Goal: Information Seeking & Learning: Learn about a topic

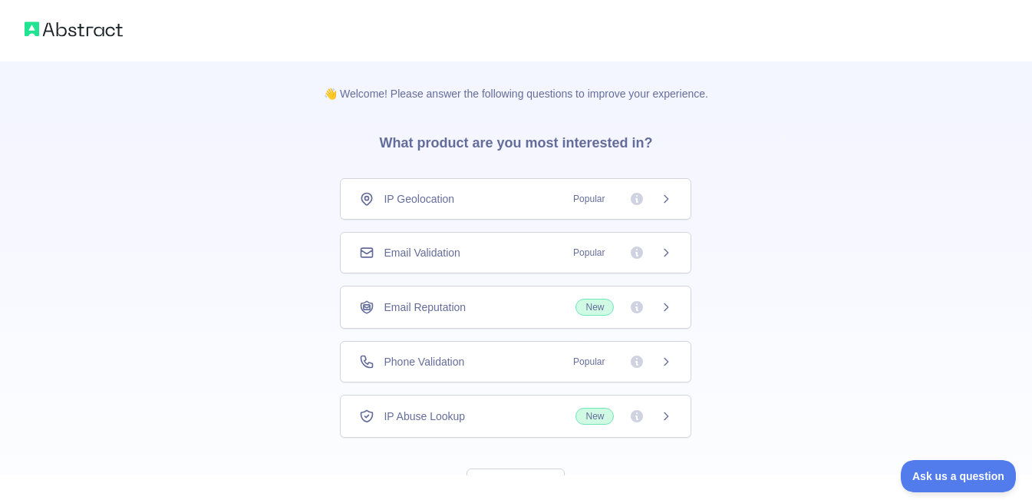
scroll to position [64, 0]
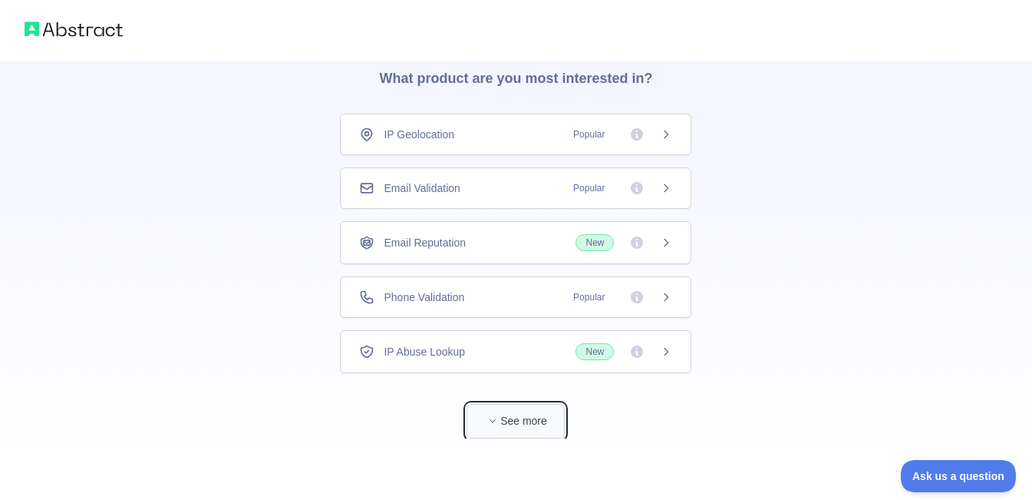
click at [512, 420] on button "See more" at bounding box center [516, 421] width 98 height 35
click at [411, 182] on span "Email Validation" at bounding box center [422, 187] width 76 height 15
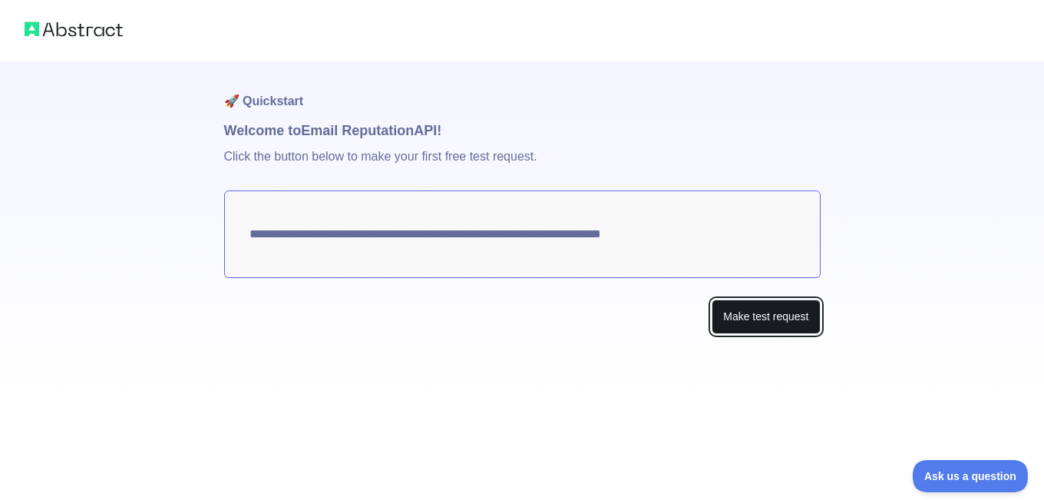
click at [768, 317] on button "Make test request" at bounding box center [765, 316] width 108 height 35
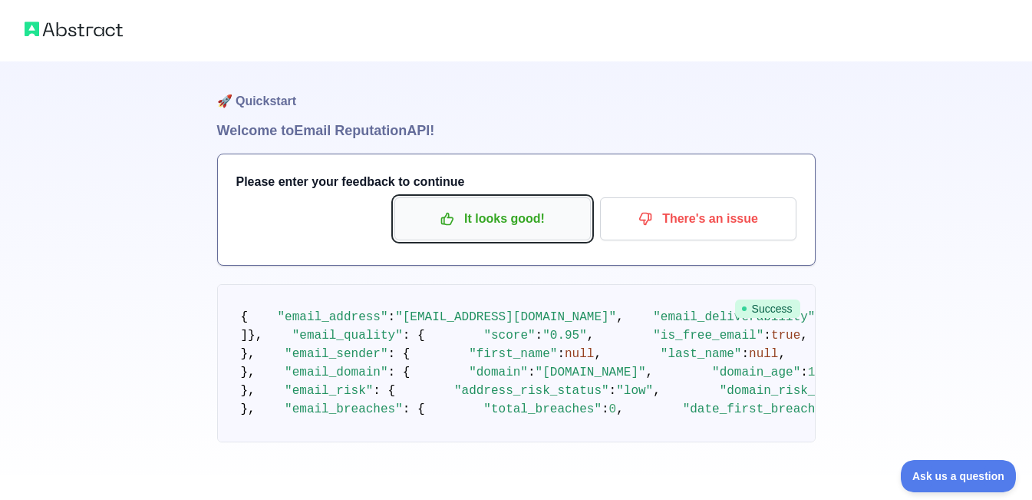
click at [486, 221] on p "It looks good!" at bounding box center [492, 219] width 173 height 26
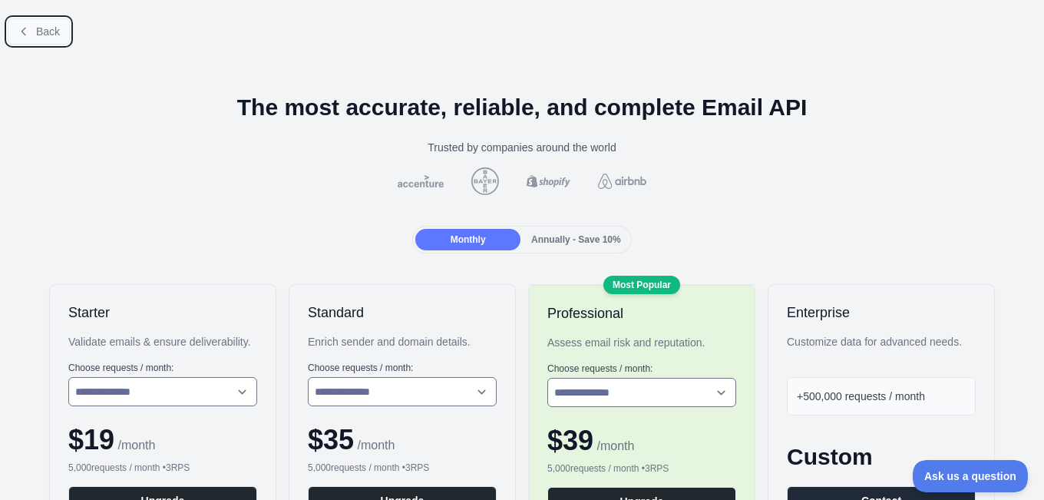
click at [40, 23] on button "Back" at bounding box center [39, 31] width 62 height 26
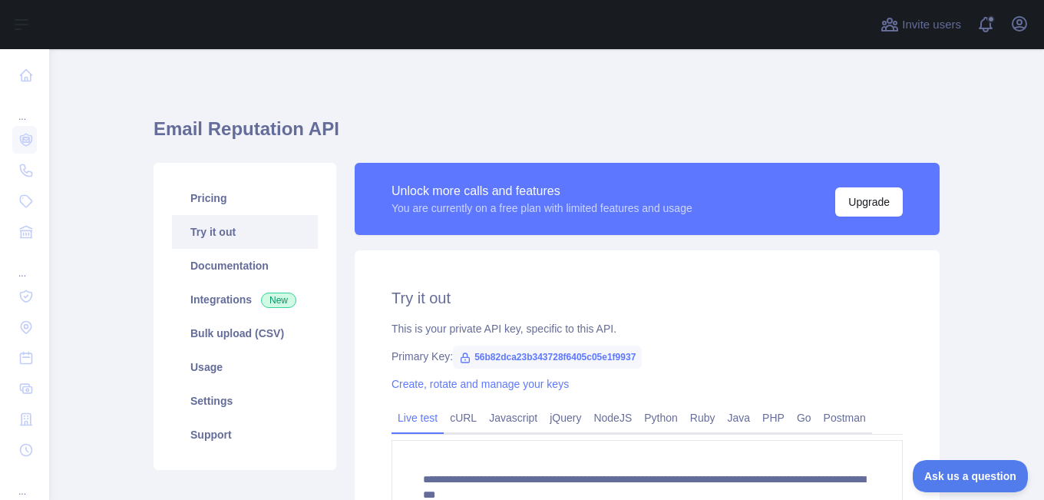
scroll to position [102, 0]
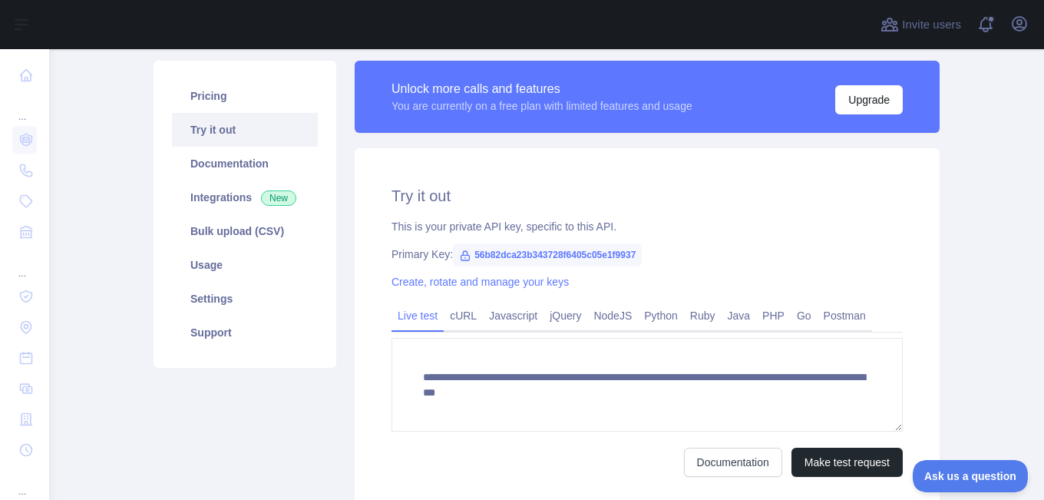
click at [567, 256] on span "56b82dca23b343728f6405c05e1f9937" at bounding box center [547, 254] width 189 height 23
copy span "56b82dca23b343728f6405c05e1f9937"
click at [657, 321] on link "Python" at bounding box center [661, 315] width 46 height 25
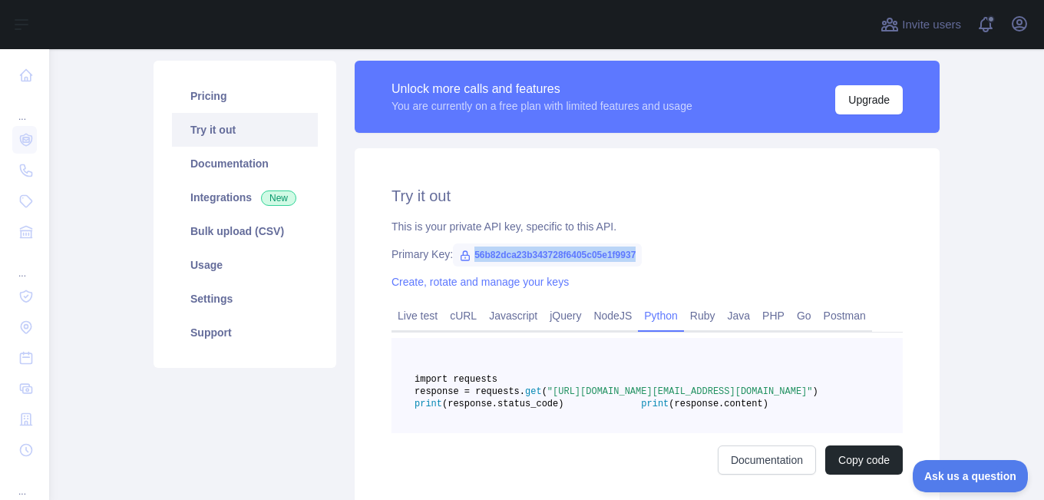
scroll to position [205, 0]
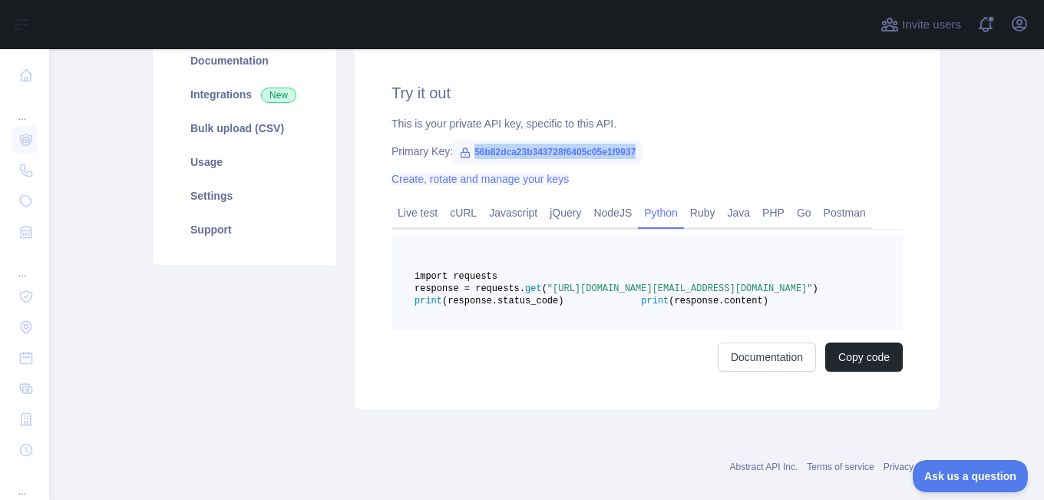
click at [481, 178] on link "Create, rotate and manage your keys" at bounding box center [479, 179] width 177 height 12
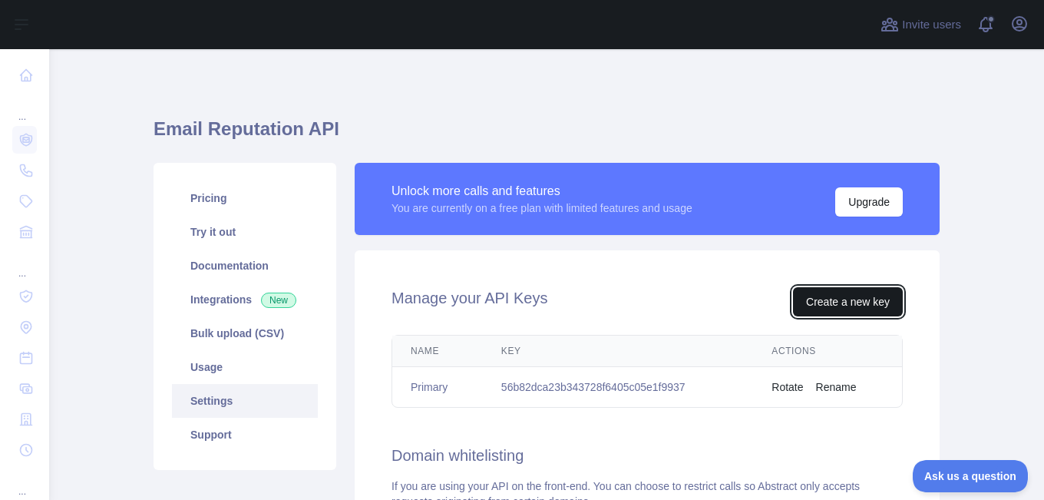
click at [839, 311] on button "Create a new key" at bounding box center [848, 301] width 110 height 29
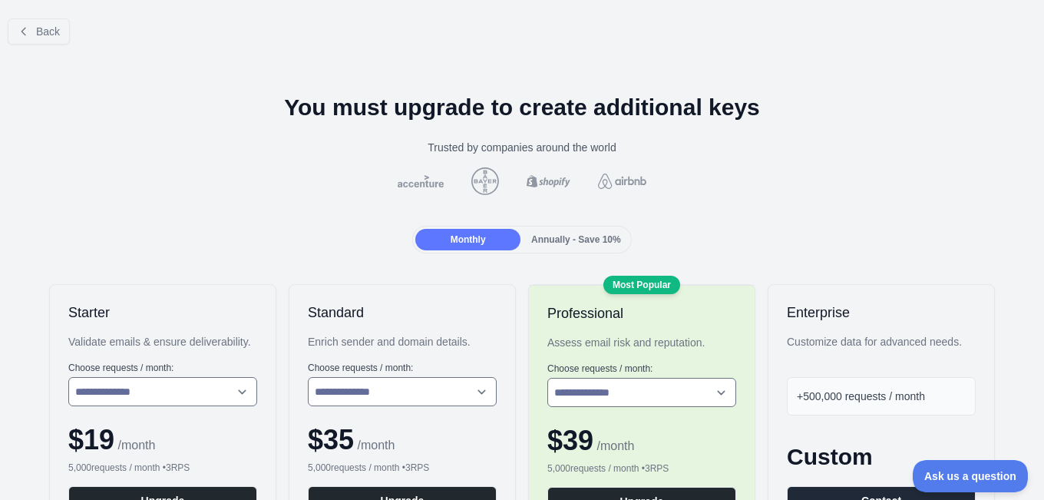
scroll to position [102, 0]
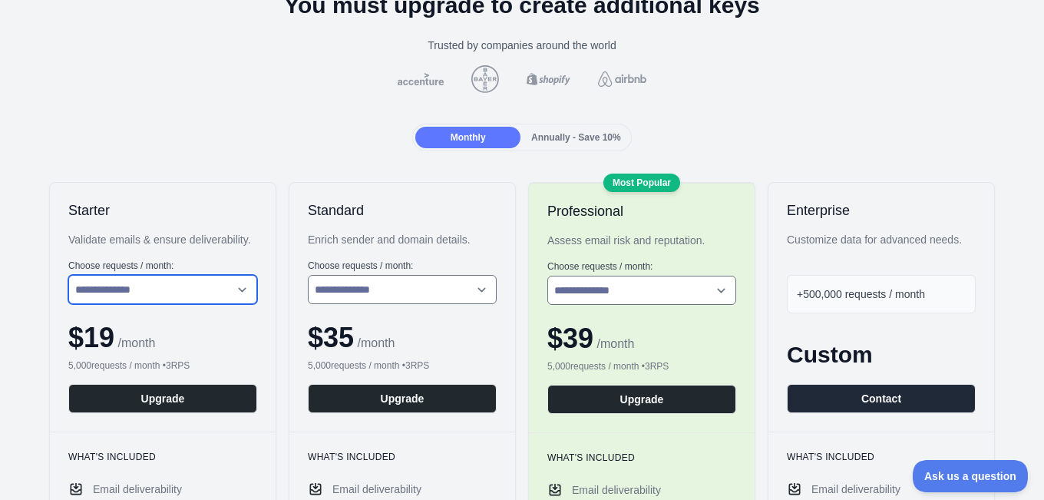
click at [194, 289] on select "**********" at bounding box center [162, 289] width 189 height 29
click at [268, 131] on div "Monthly Annually - Save 10%" at bounding box center [521, 138] width 1019 height 28
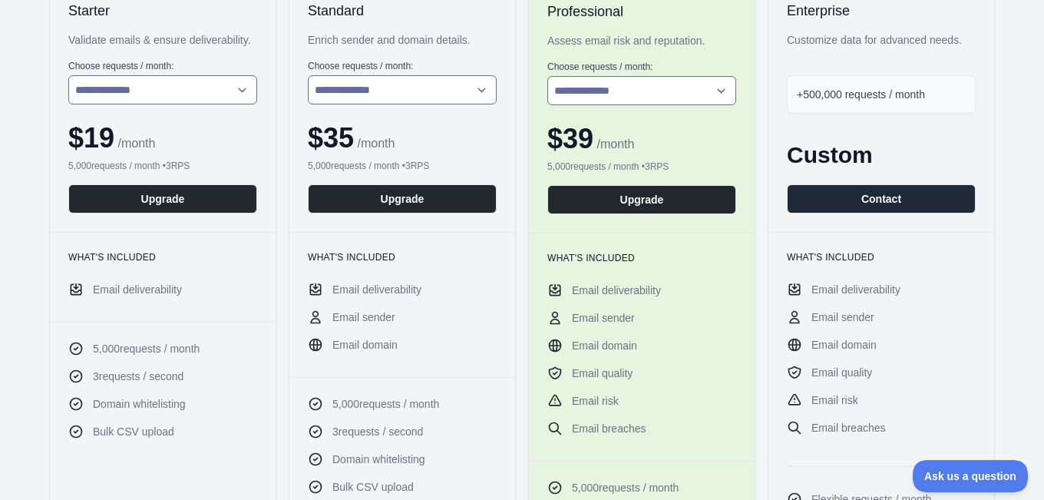
scroll to position [0, 0]
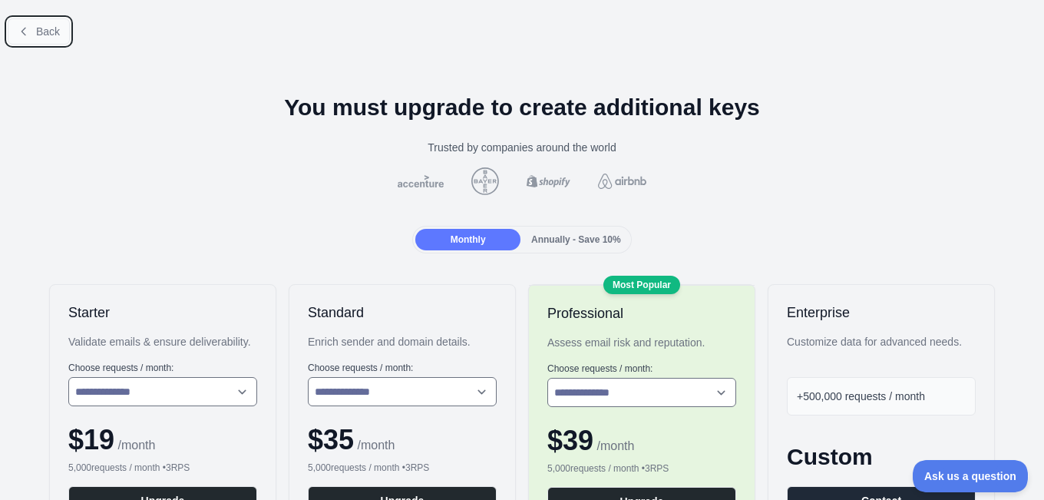
click at [48, 35] on span "Back" at bounding box center [48, 31] width 24 height 12
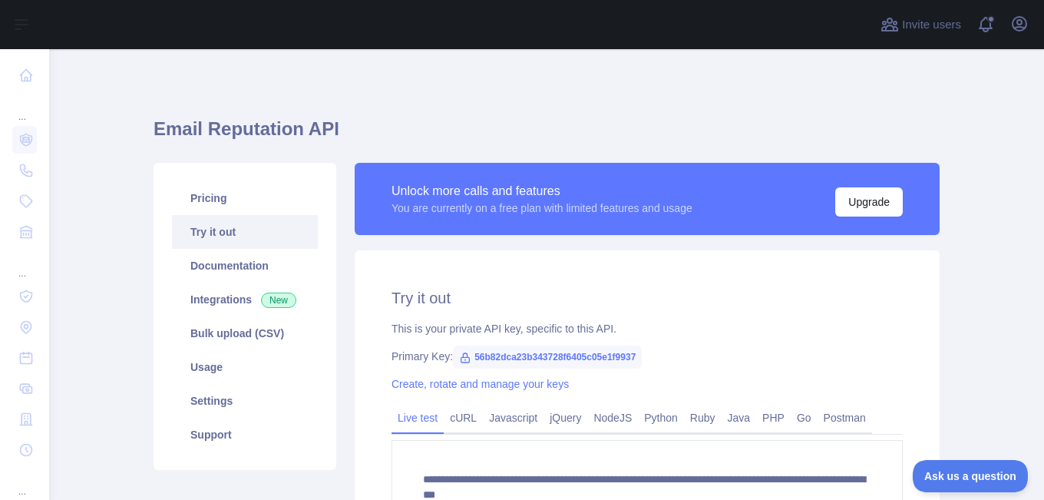
click at [509, 177] on div "Unlock more calls and features You are currently on a free plan with limited fe…" at bounding box center [647, 199] width 585 height 72
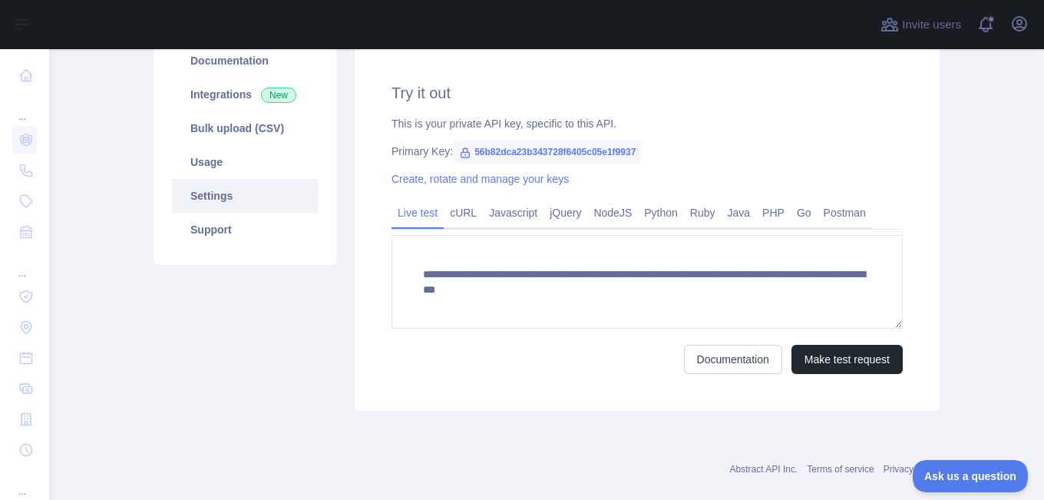
click at [229, 186] on link "Settings" at bounding box center [245, 196] width 146 height 34
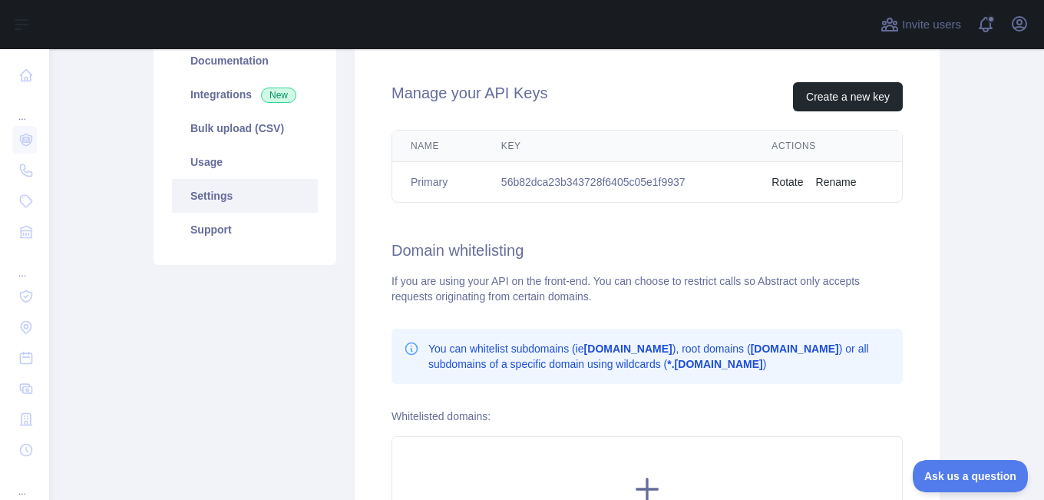
scroll to position [102, 0]
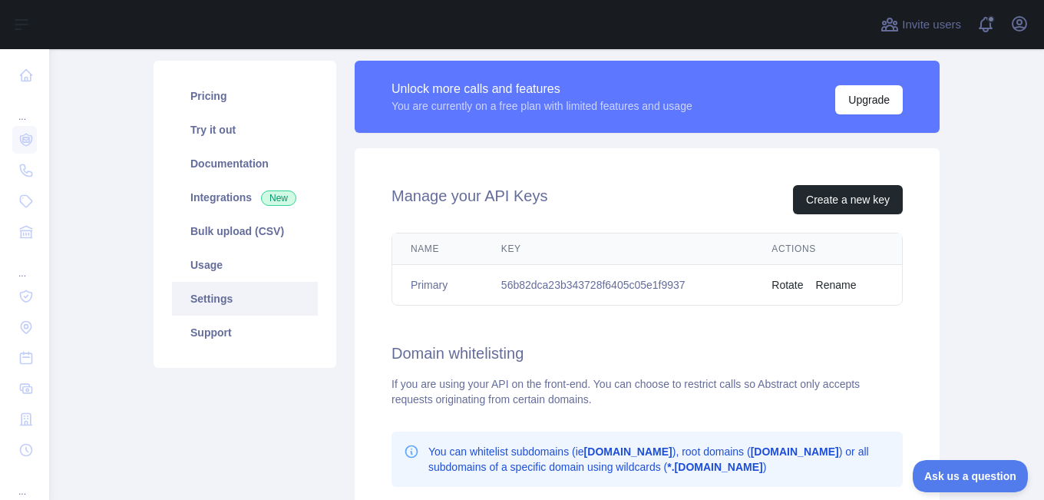
click at [573, 286] on td "56b82dca23b343728f6405c05e1f9937" at bounding box center [618, 285] width 270 height 41
copy td "56b82dca23b343728f6405c05e1f9937"
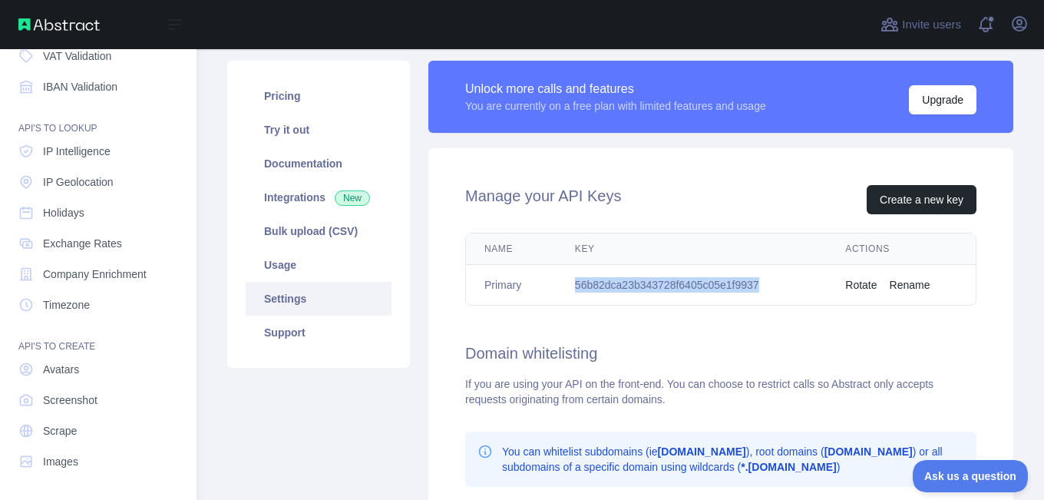
scroll to position [0, 0]
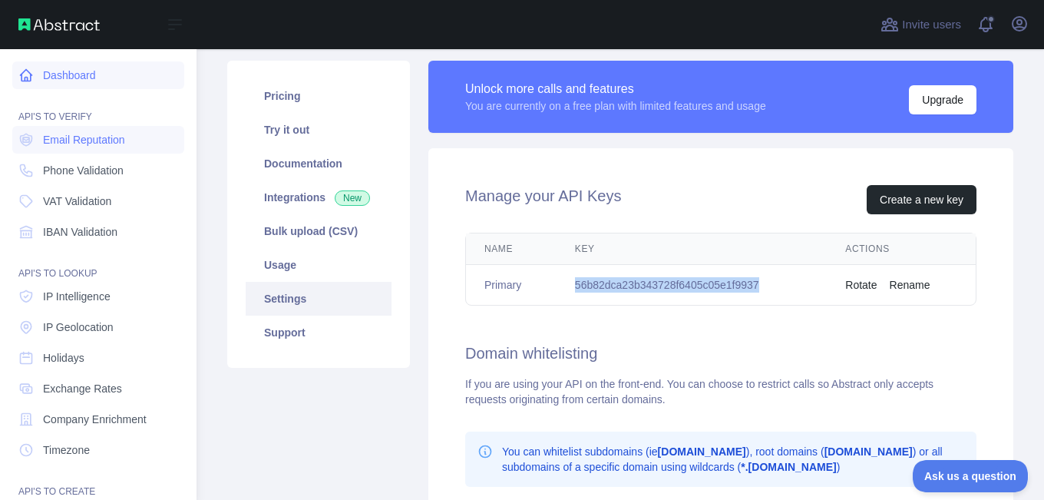
click at [68, 78] on link "Dashboard" at bounding box center [98, 75] width 172 height 28
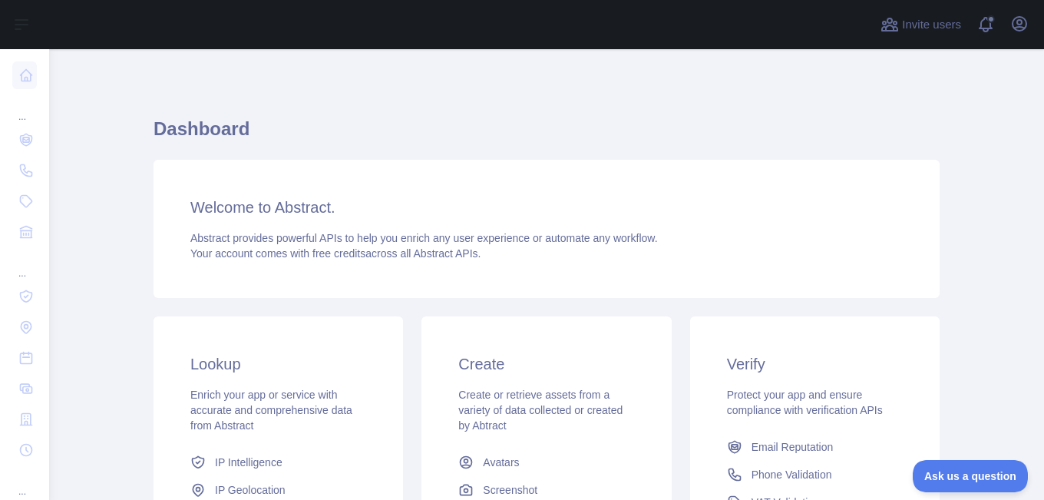
scroll to position [265, 0]
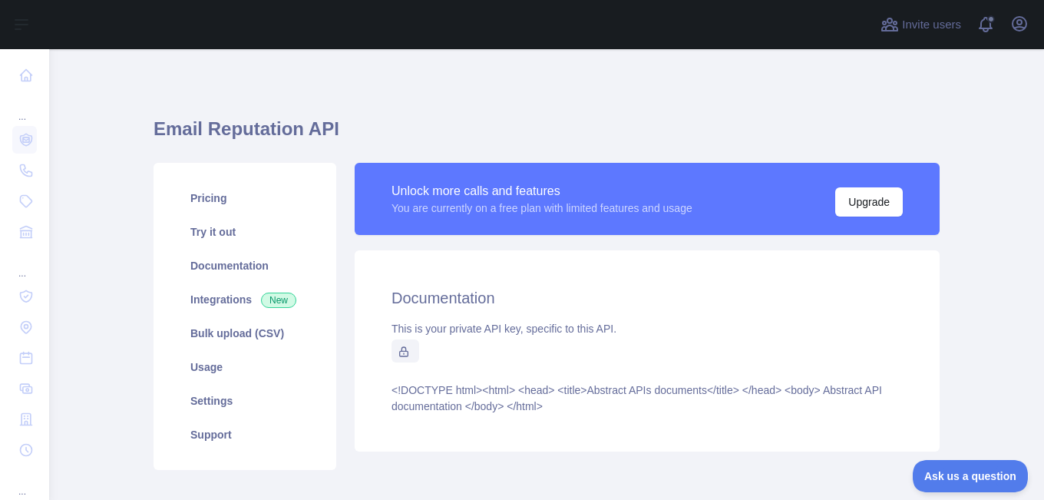
click at [452, 295] on h2 "Documentation" at bounding box center [646, 297] width 511 height 21
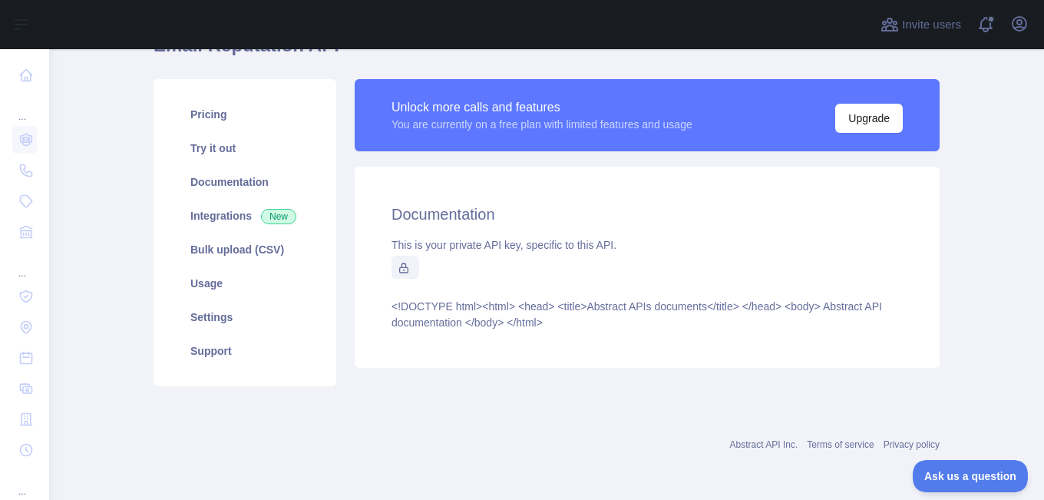
click at [519, 300] on article "<!DOCTYPE html> <html> <head> <title>Abstract APIs documents</title> </head> <b…" at bounding box center [646, 315] width 511 height 32
click at [400, 269] on icon at bounding box center [404, 267] width 8 height 9
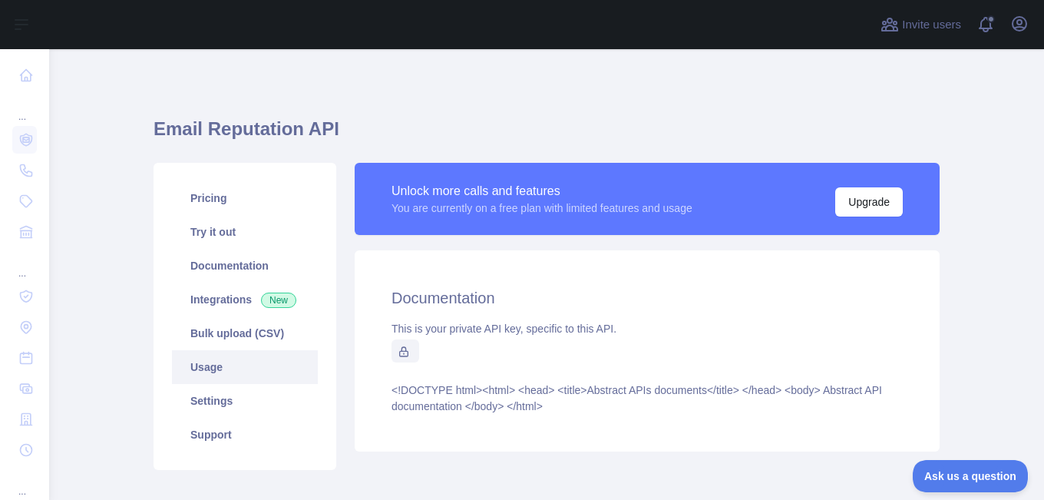
click at [257, 358] on link "Usage" at bounding box center [245, 367] width 146 height 34
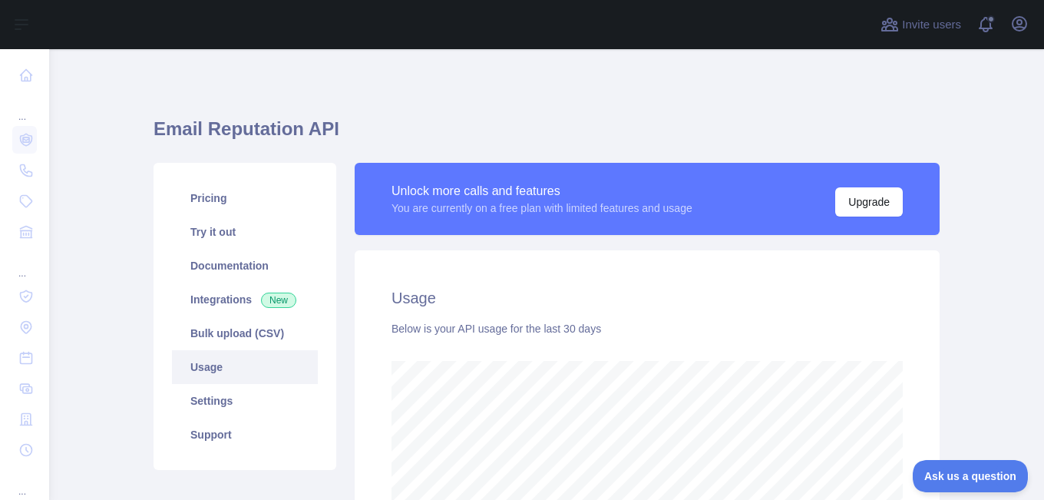
scroll to position [205, 0]
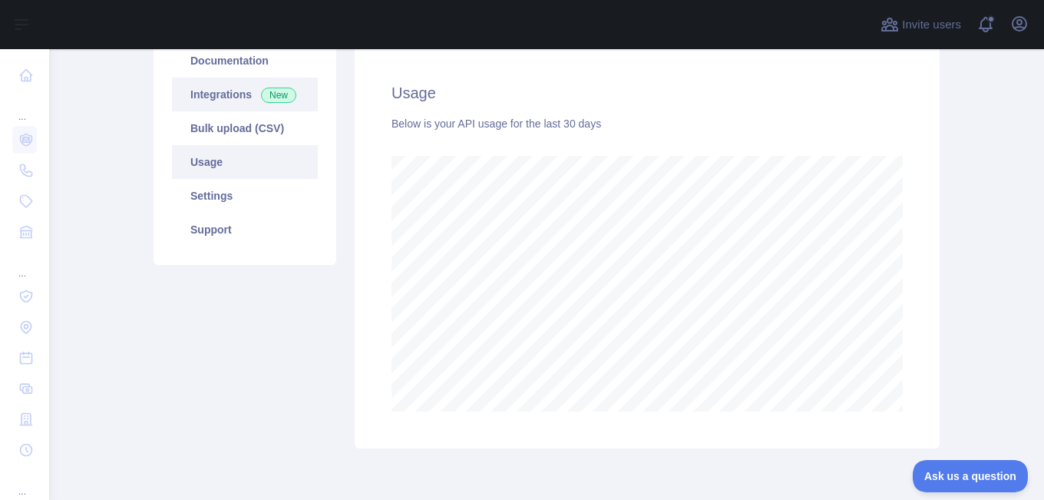
click at [252, 95] on link "Integrations New" at bounding box center [245, 95] width 146 height 34
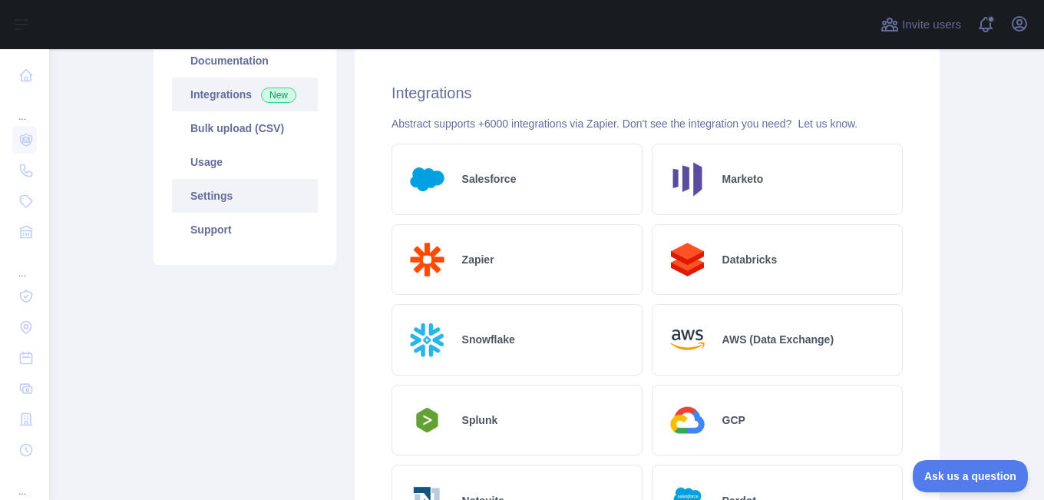
click at [205, 205] on link "Settings" at bounding box center [245, 196] width 146 height 34
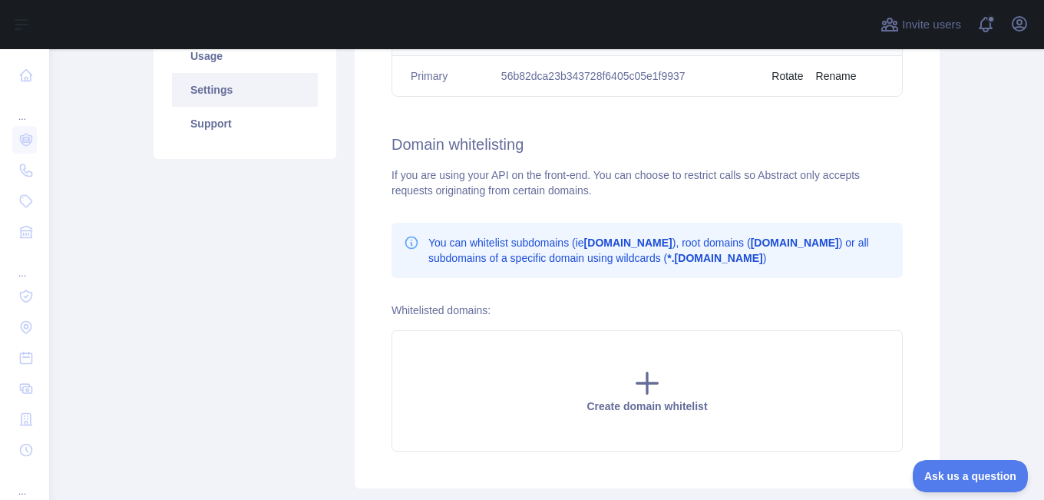
scroll to position [208, 0]
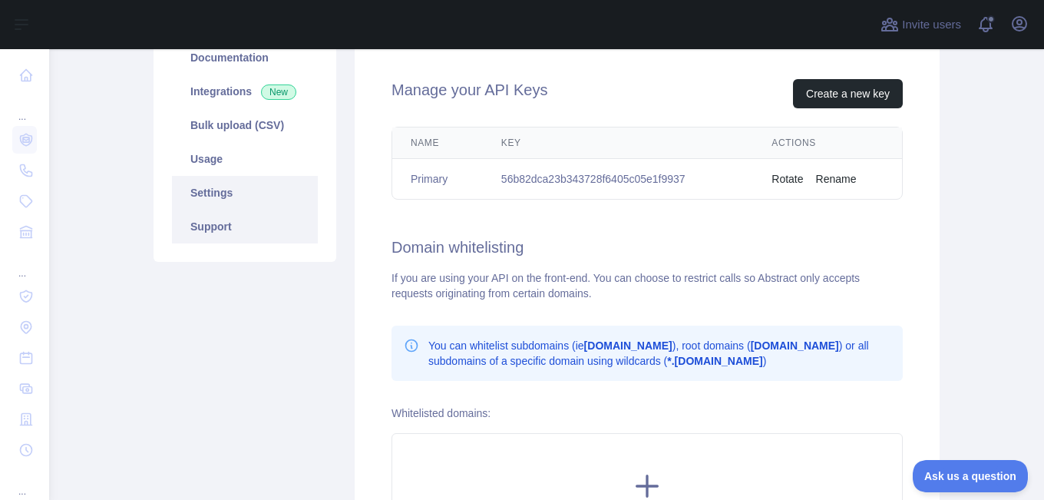
click at [243, 223] on link "Support" at bounding box center [245, 227] width 146 height 34
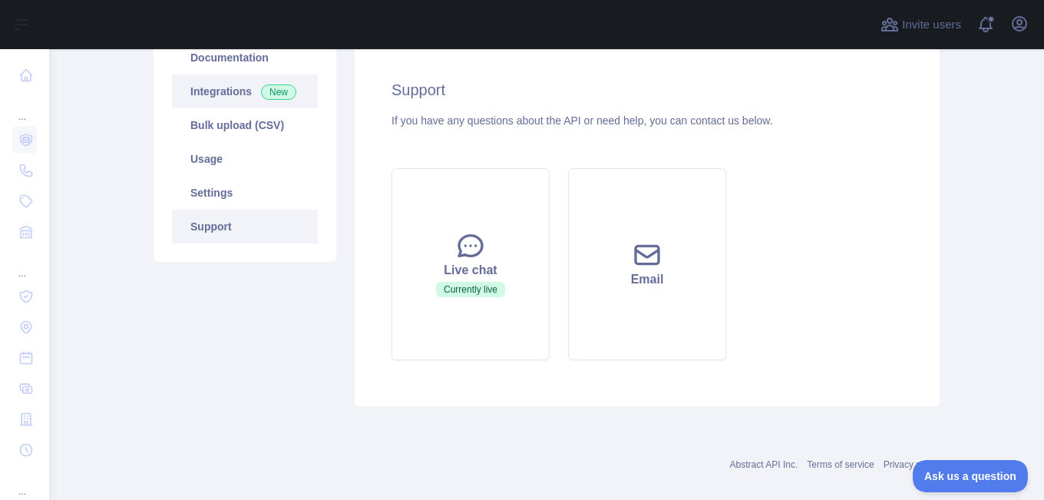
scroll to position [4, 0]
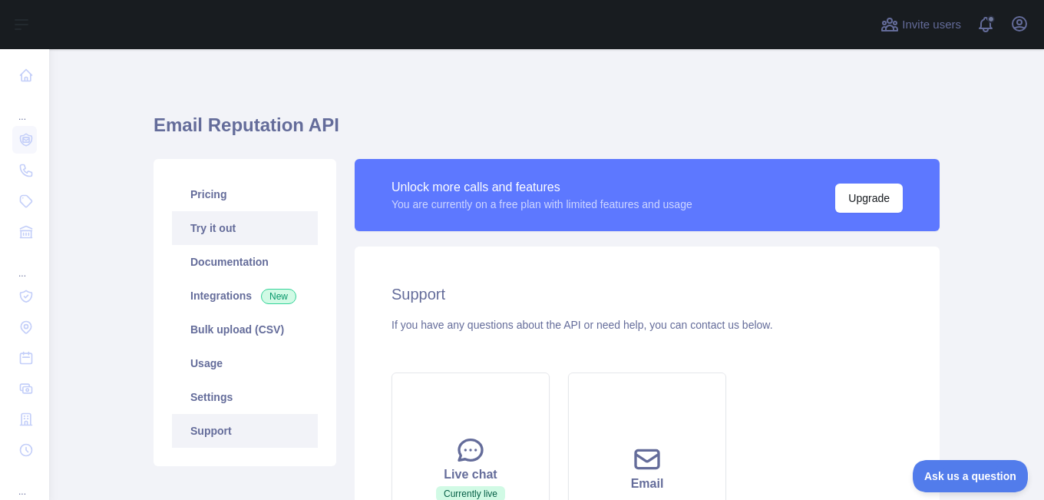
click at [252, 226] on link "Try it out" at bounding box center [245, 228] width 146 height 34
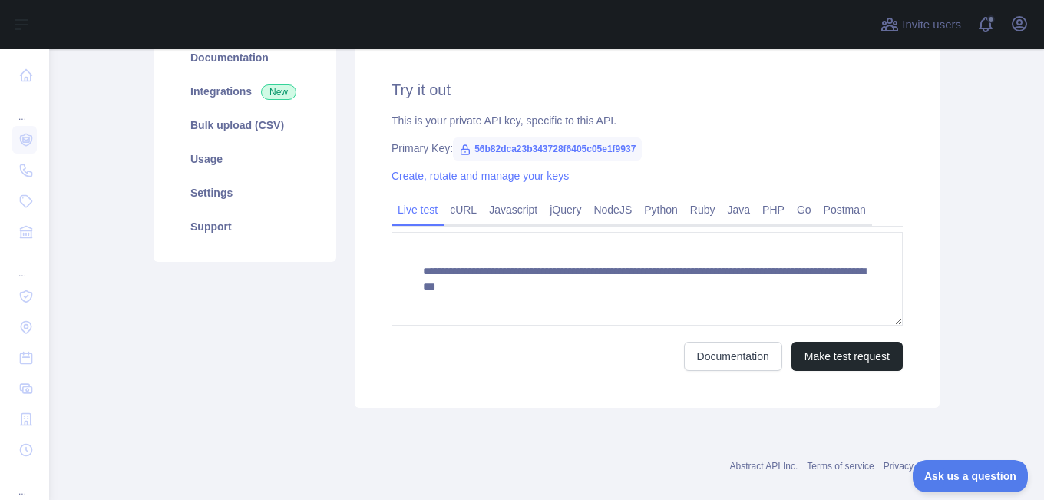
scroll to position [106, 0]
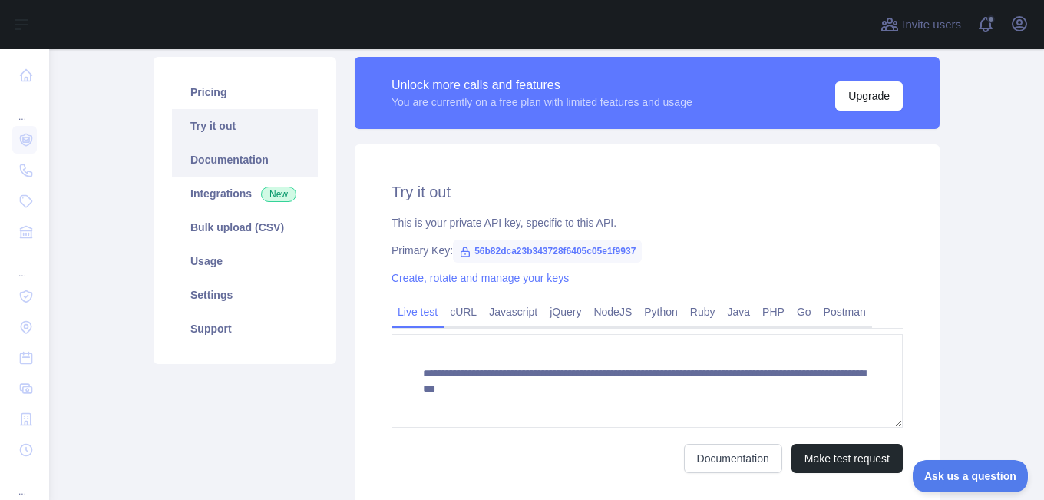
click at [259, 162] on link "Documentation" at bounding box center [245, 160] width 146 height 34
click at [665, 316] on link "Python" at bounding box center [661, 311] width 46 height 25
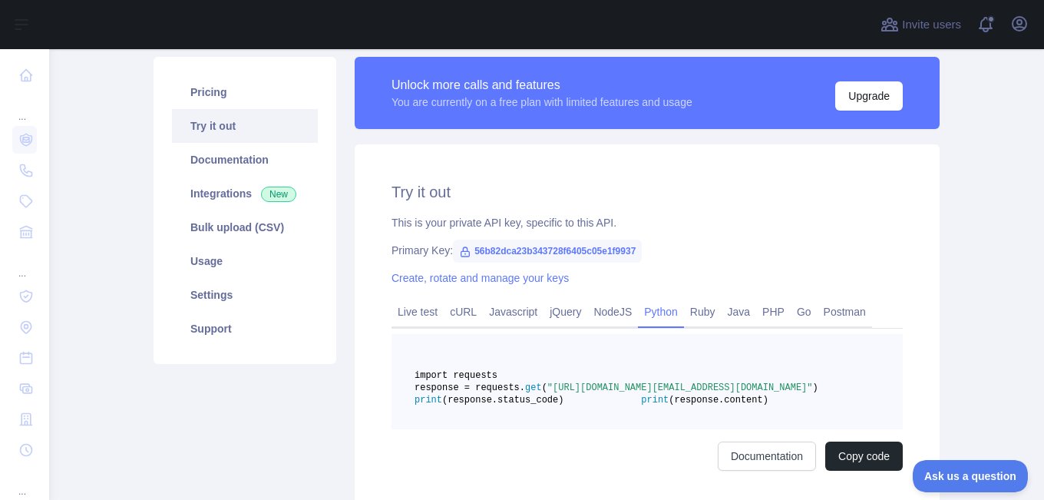
scroll to position [208, 0]
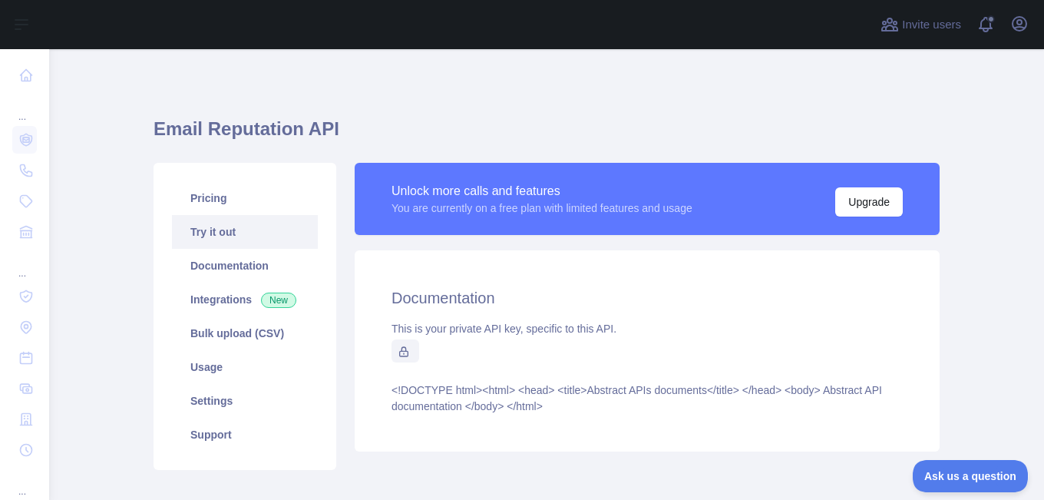
click at [271, 238] on link "Try it out" at bounding box center [245, 232] width 146 height 34
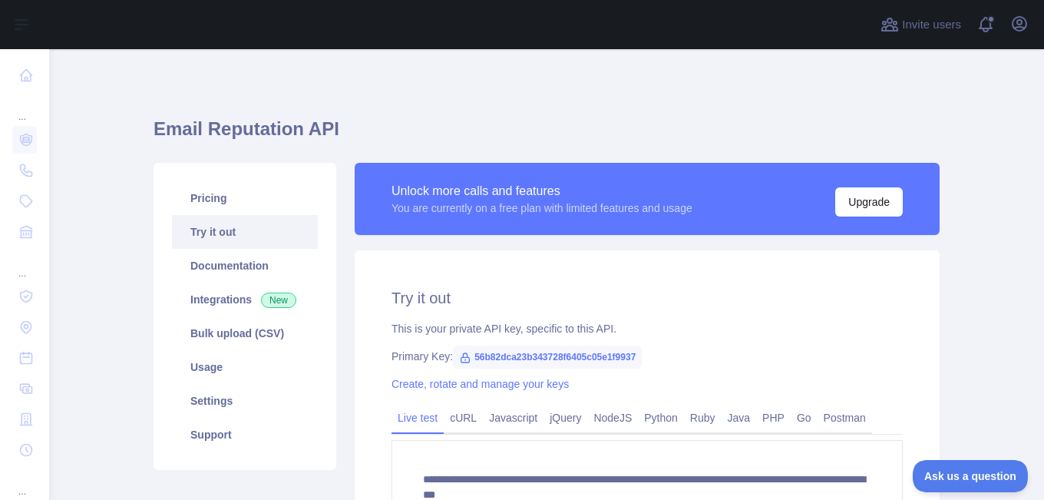
scroll to position [102, 0]
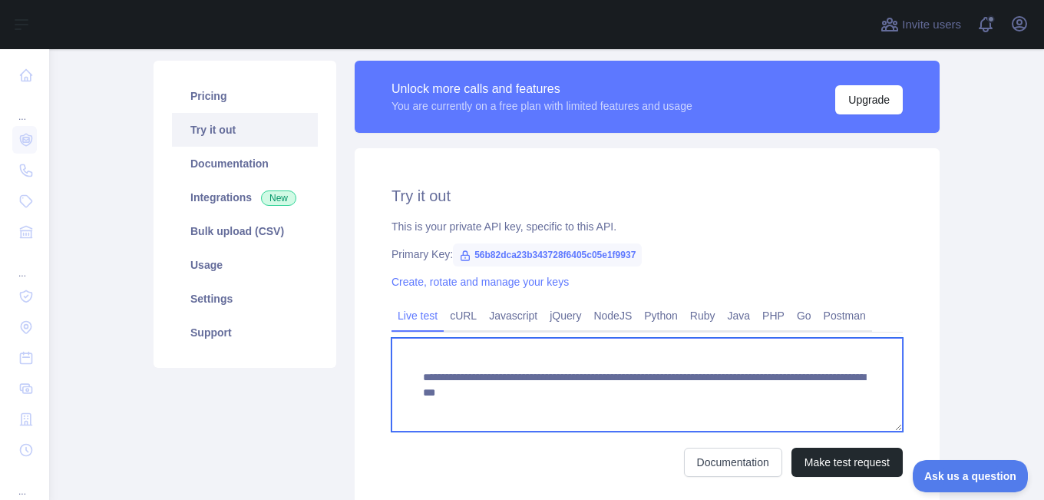
click at [567, 398] on textarea "**********" at bounding box center [646, 385] width 511 height 94
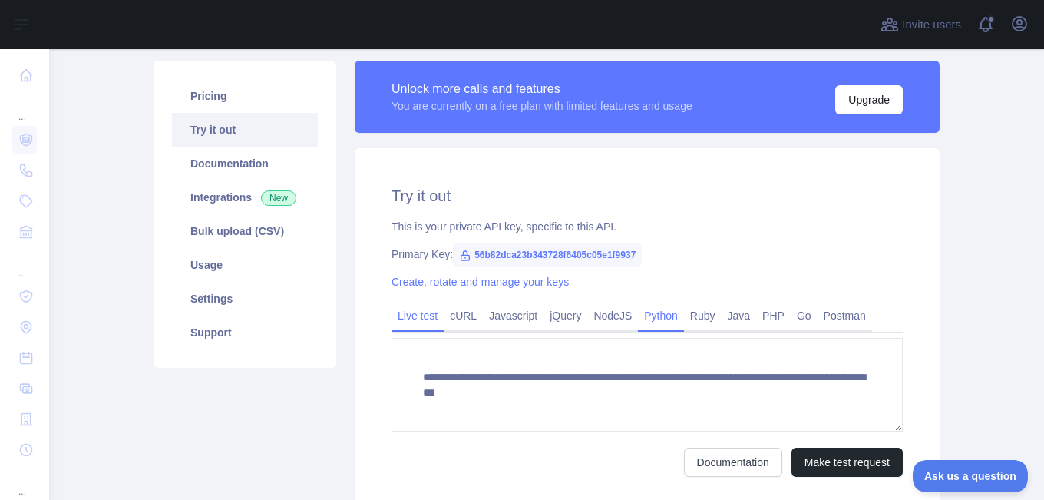
click at [648, 315] on link "Python" at bounding box center [661, 315] width 46 height 25
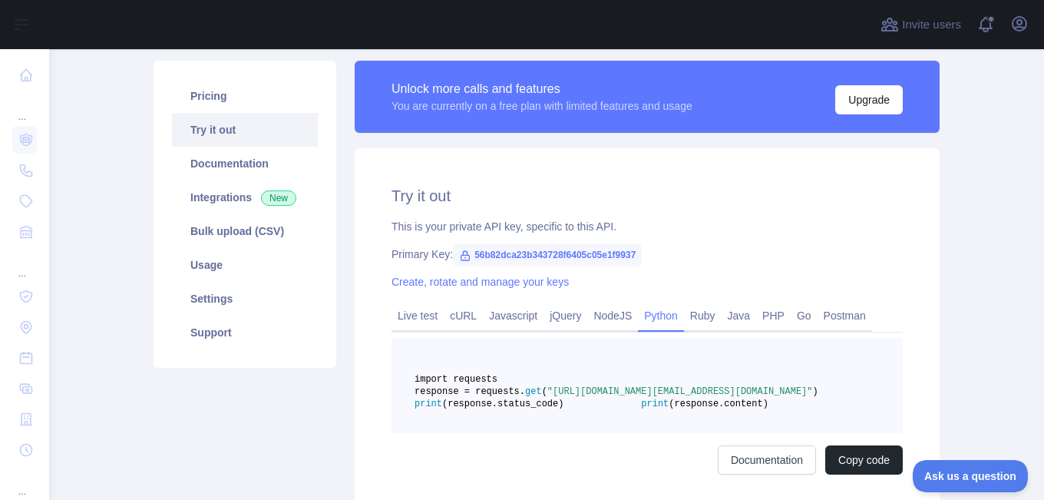
scroll to position [205, 0]
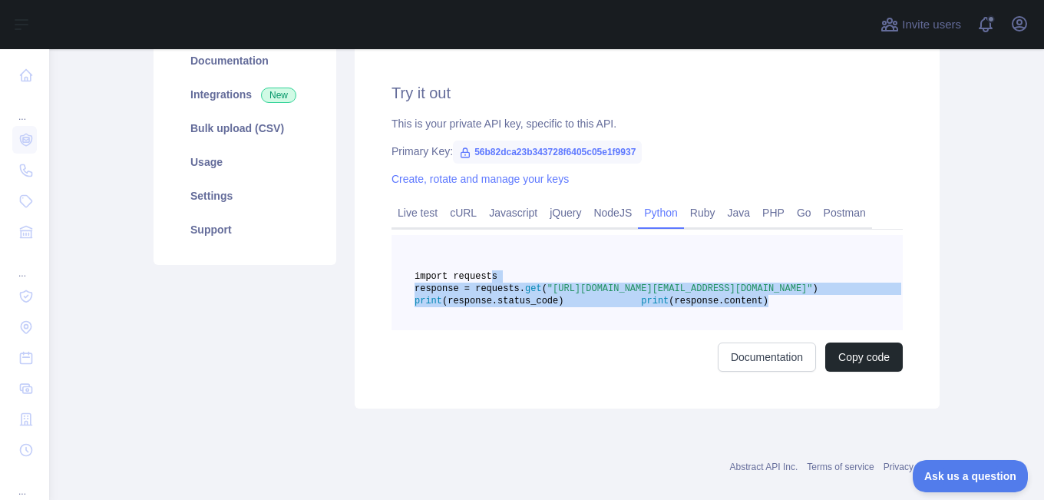
drag, startPoint x: 480, startPoint y: 276, endPoint x: 618, endPoint y: 334, distance: 150.0
click at [618, 330] on pre "import requests response = requests. get ( "https://emailreputation.abstractapi…" at bounding box center [646, 282] width 511 height 95
copy code "import requests response = requests. get ( "https://emailreputation.abstractapi…"
click at [673, 294] on pre "import requests response = requests. get ( "https://emailreputation.abstractapi…" at bounding box center [646, 282] width 511 height 95
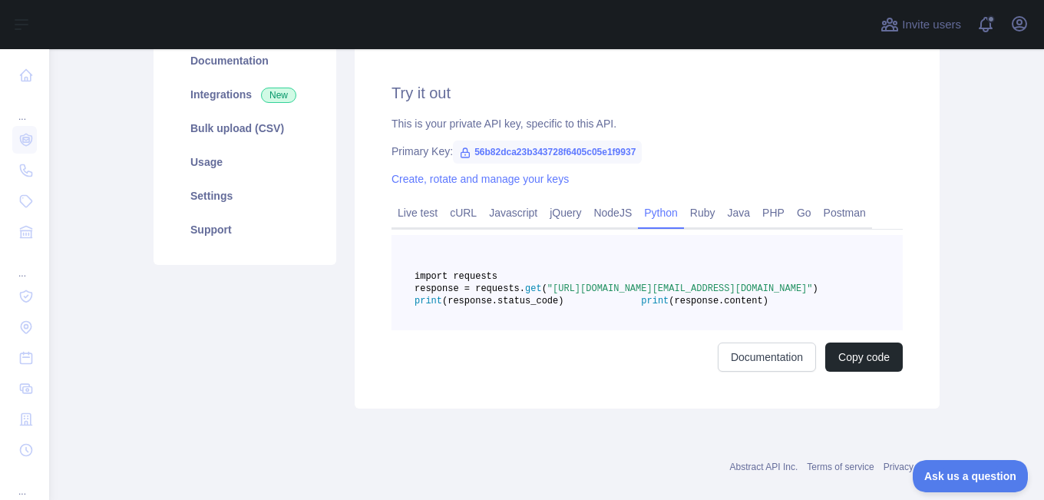
click at [547, 294] on span ""https://emailreputation.abstractapi.com/v1/?api_key=56b82dca23b343728f6405c05e…" at bounding box center [680, 288] width 266 height 11
copy span "56b82dca23b343728f6405c05e1f9937"
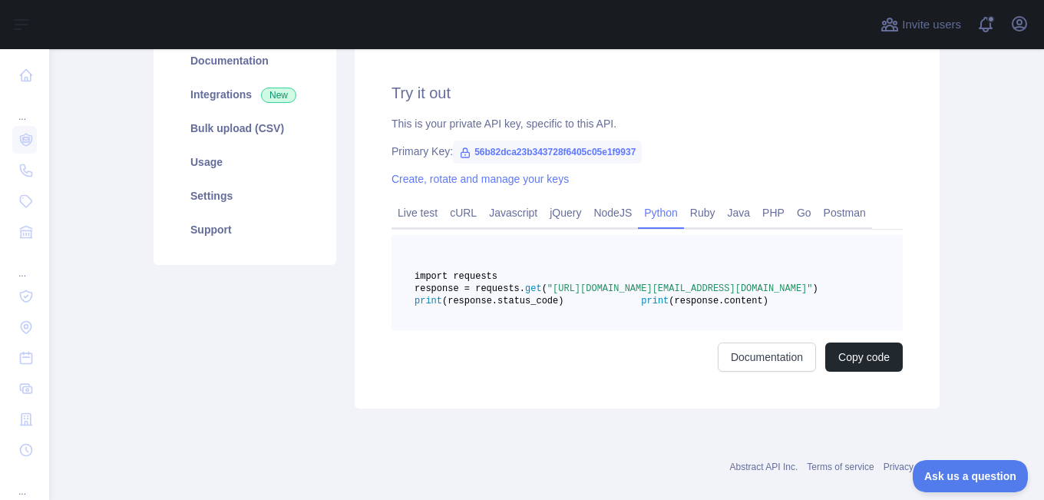
copy span "56b82dca23b343728f6405c05e1f9937"
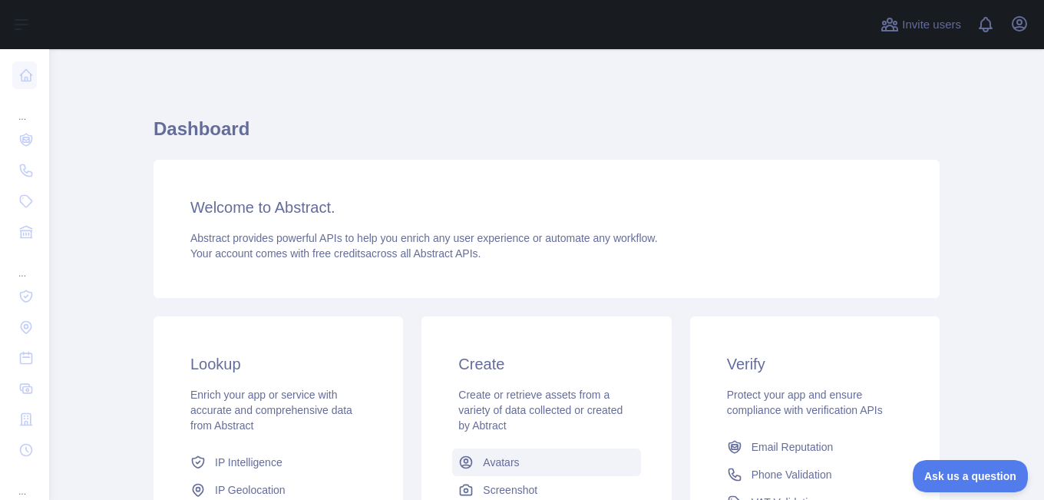
scroll to position [205, 0]
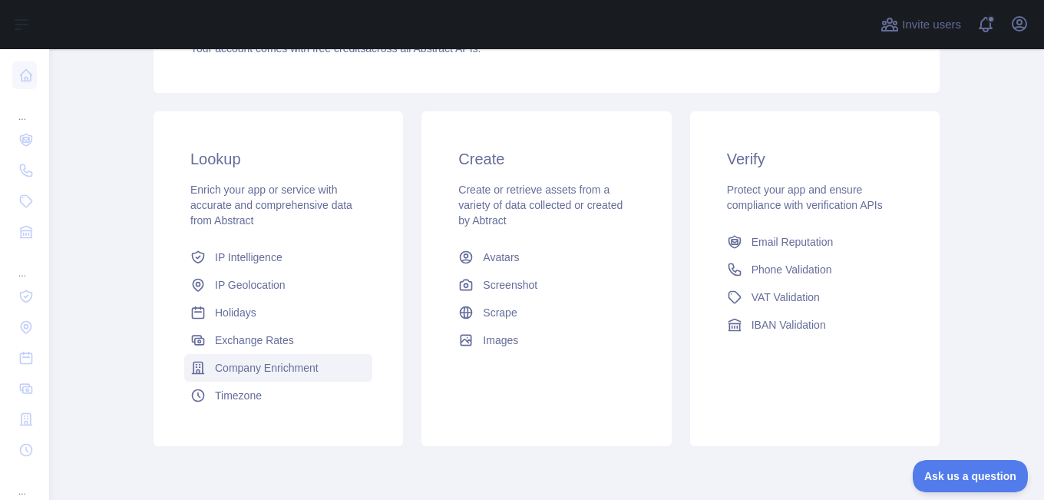
click at [286, 372] on span "Company Enrichment" at bounding box center [267, 367] width 104 height 15
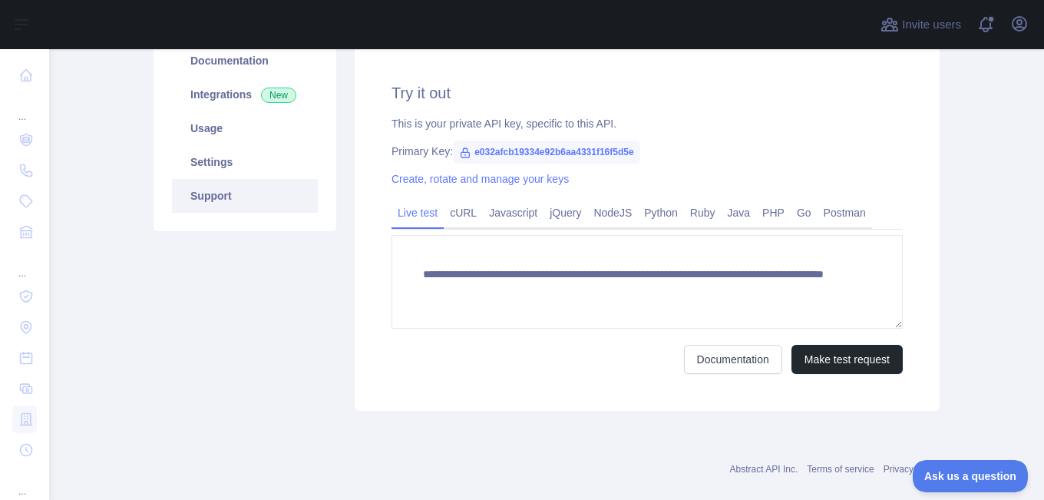
scroll to position [102, 0]
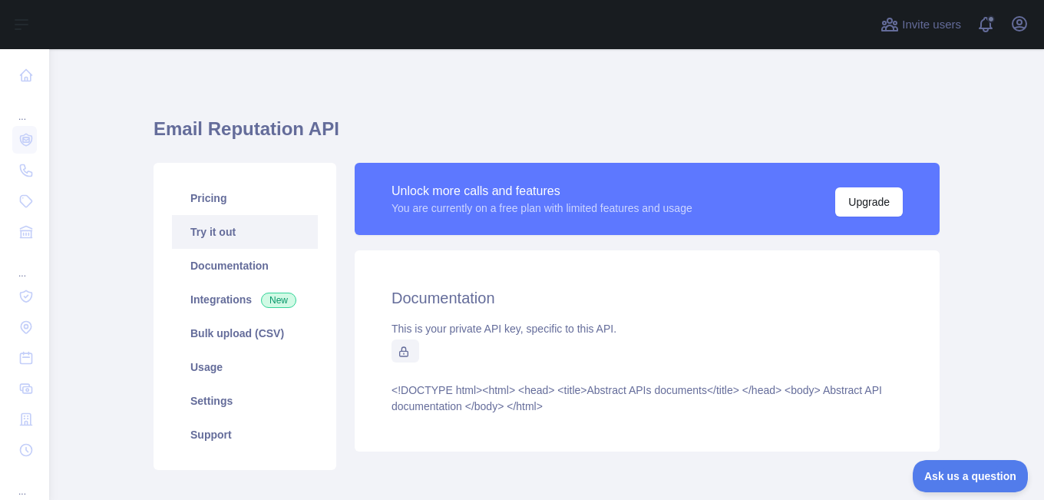
click at [257, 234] on link "Try it out" at bounding box center [245, 232] width 146 height 34
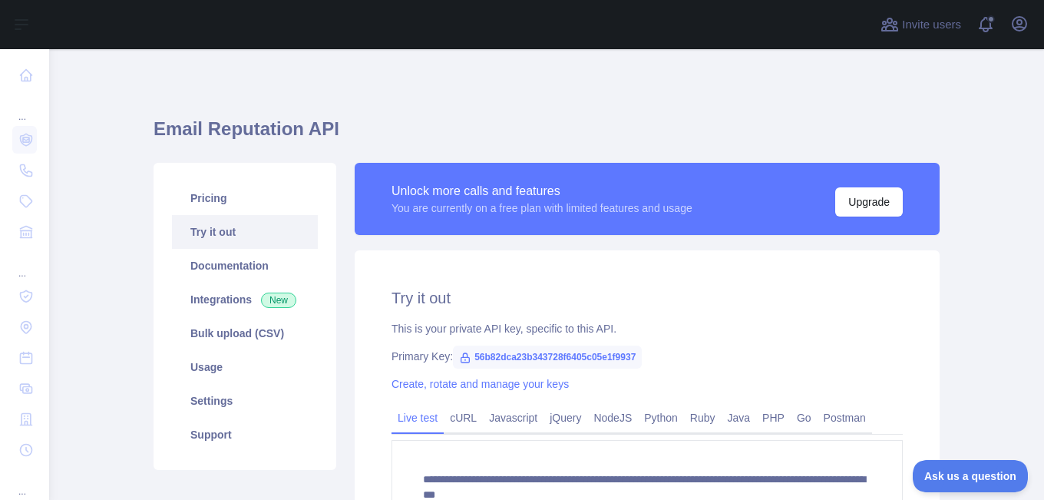
scroll to position [205, 0]
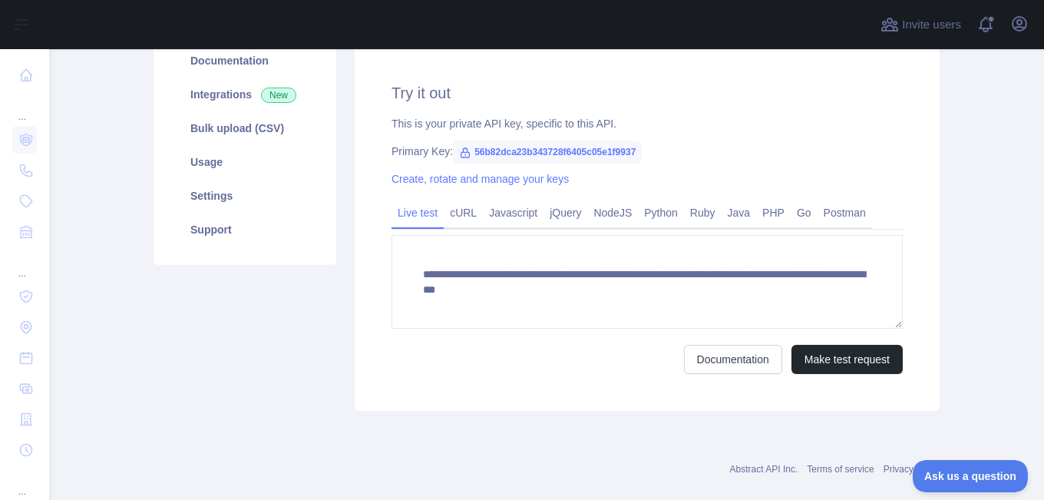
click at [461, 151] on icon at bounding box center [465, 152] width 8 height 9
click at [517, 149] on span "56b82dca23b343728f6405c05e1f9937" at bounding box center [547, 151] width 189 height 23
click at [706, 350] on link "Documentation" at bounding box center [733, 359] width 98 height 29
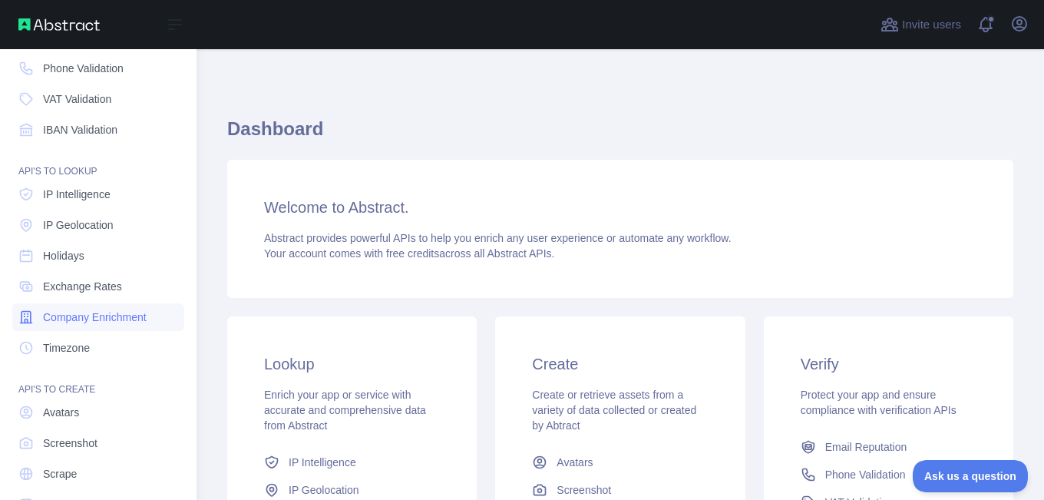
scroll to position [145, 0]
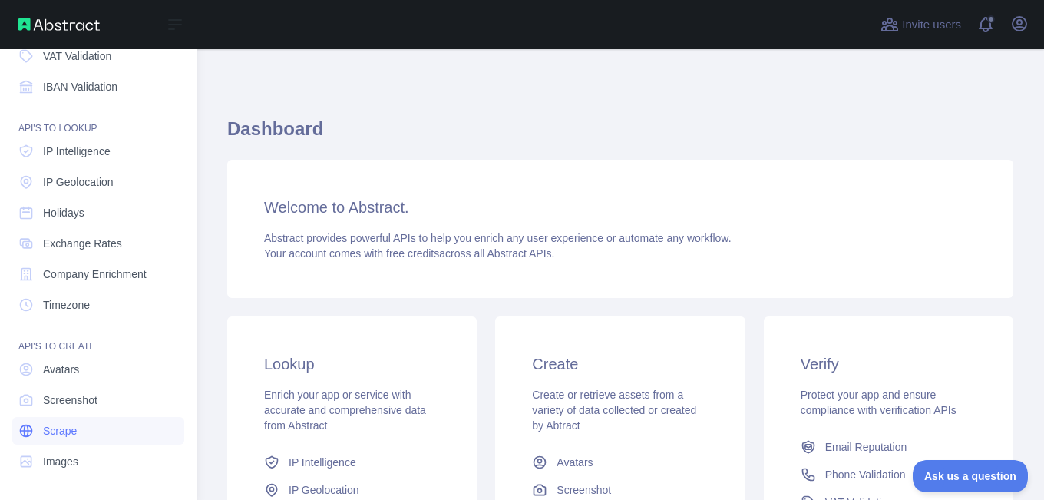
click at [78, 428] on link "Scrape" at bounding box center [98, 431] width 172 height 28
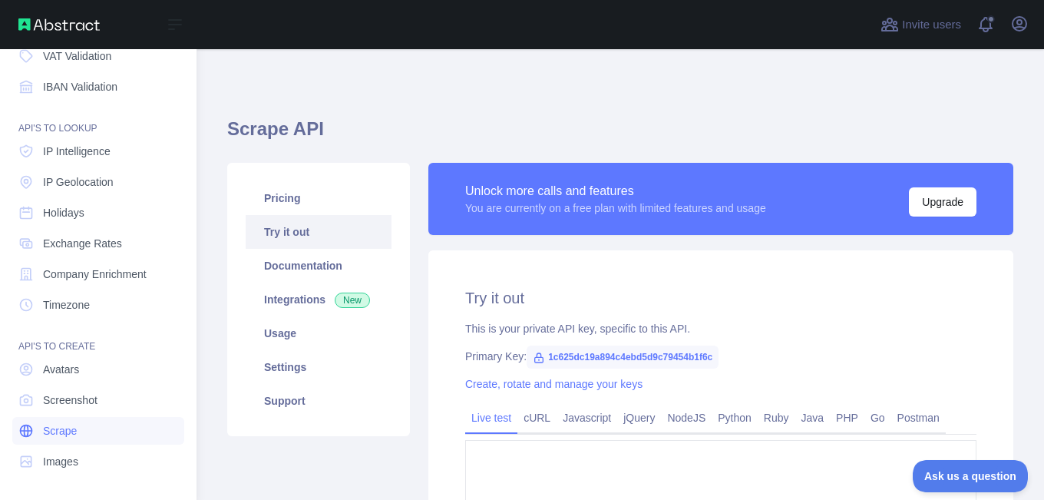
type textarea "**********"
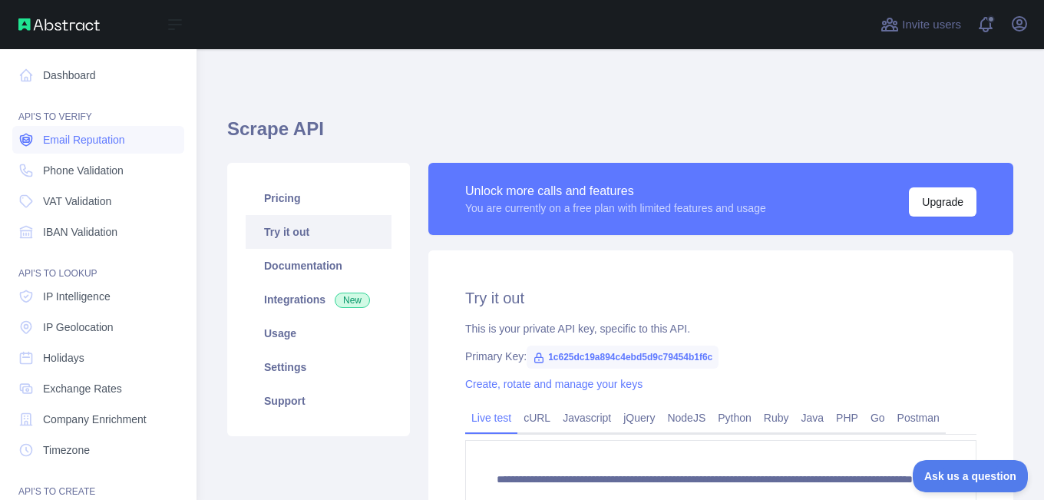
click at [118, 132] on span "Email Reputation" at bounding box center [84, 139] width 82 height 15
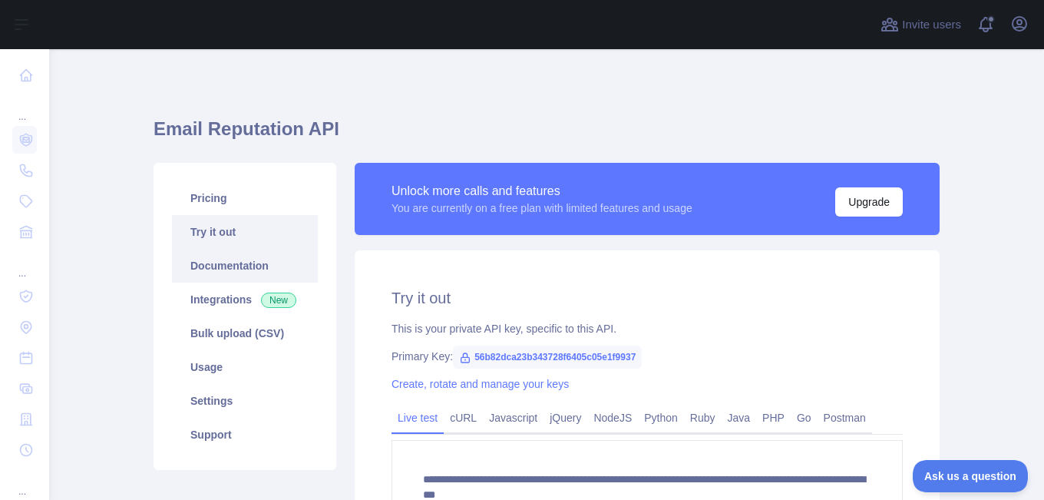
click at [205, 269] on link "Documentation" at bounding box center [245, 266] width 146 height 34
